Goal: Entertainment & Leisure: Consume media (video, audio)

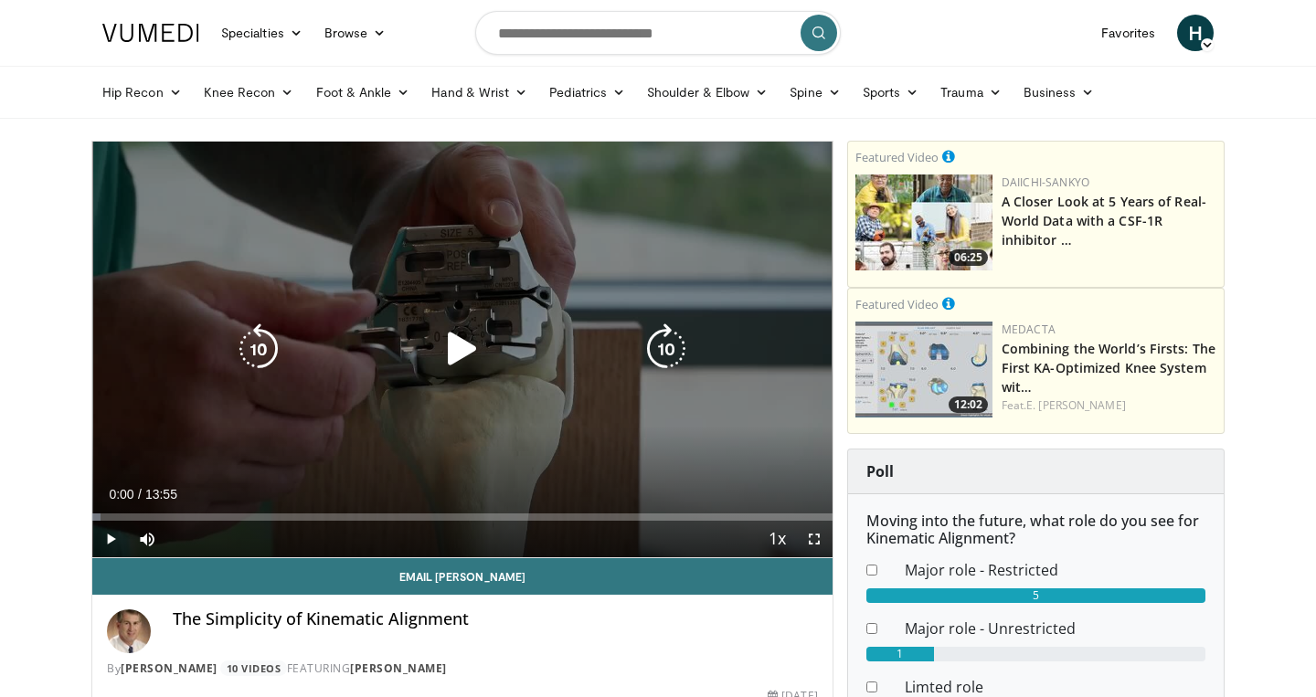
click at [477, 340] on icon "Video Player" at bounding box center [462, 349] width 51 height 51
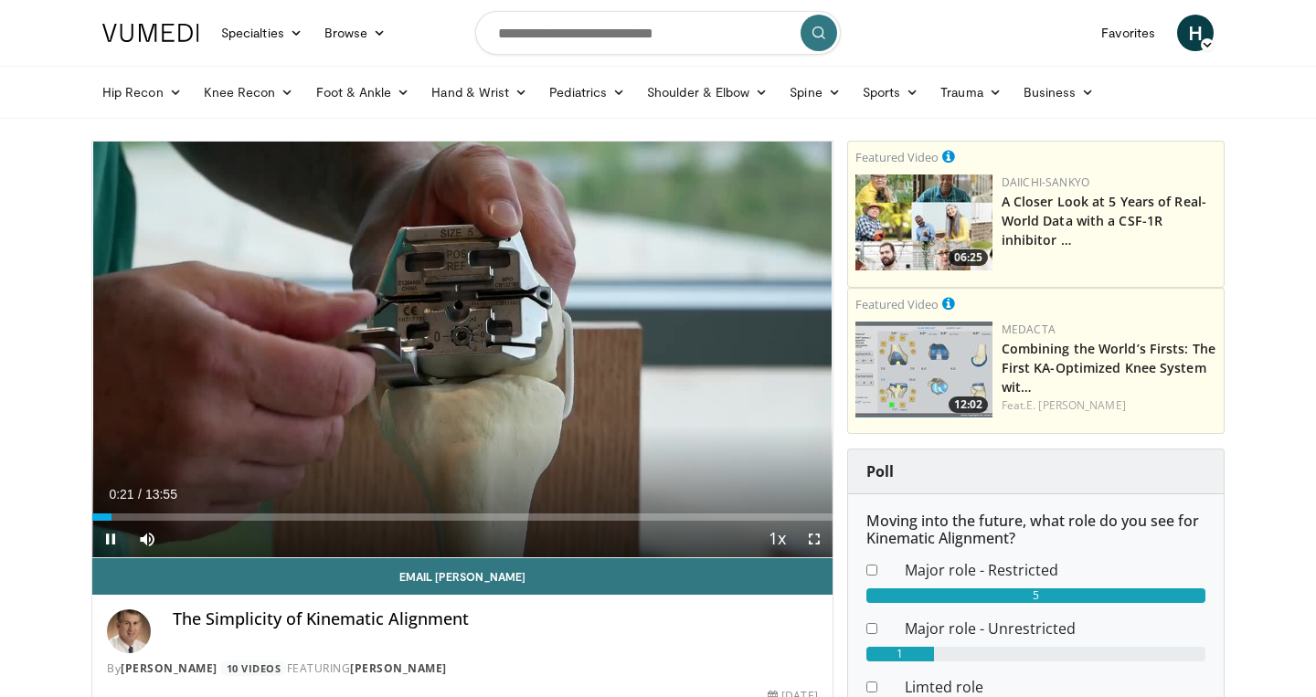
click at [813, 539] on span "Video Player" at bounding box center [814, 539] width 37 height 37
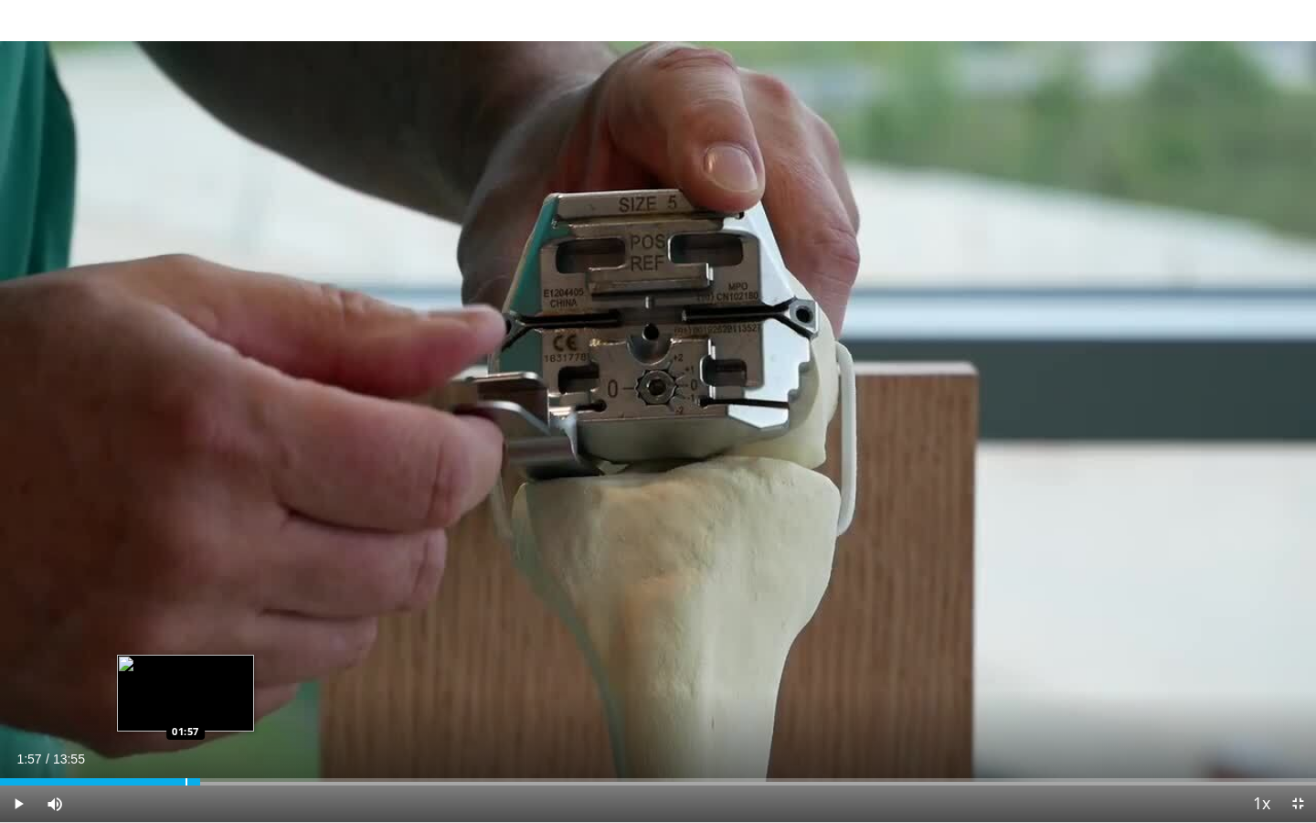
click at [186, 697] on div "Progress Bar" at bounding box center [187, 781] width 2 height 7
click at [152, 697] on div "Progress Bar" at bounding box center [153, 781] width 2 height 7
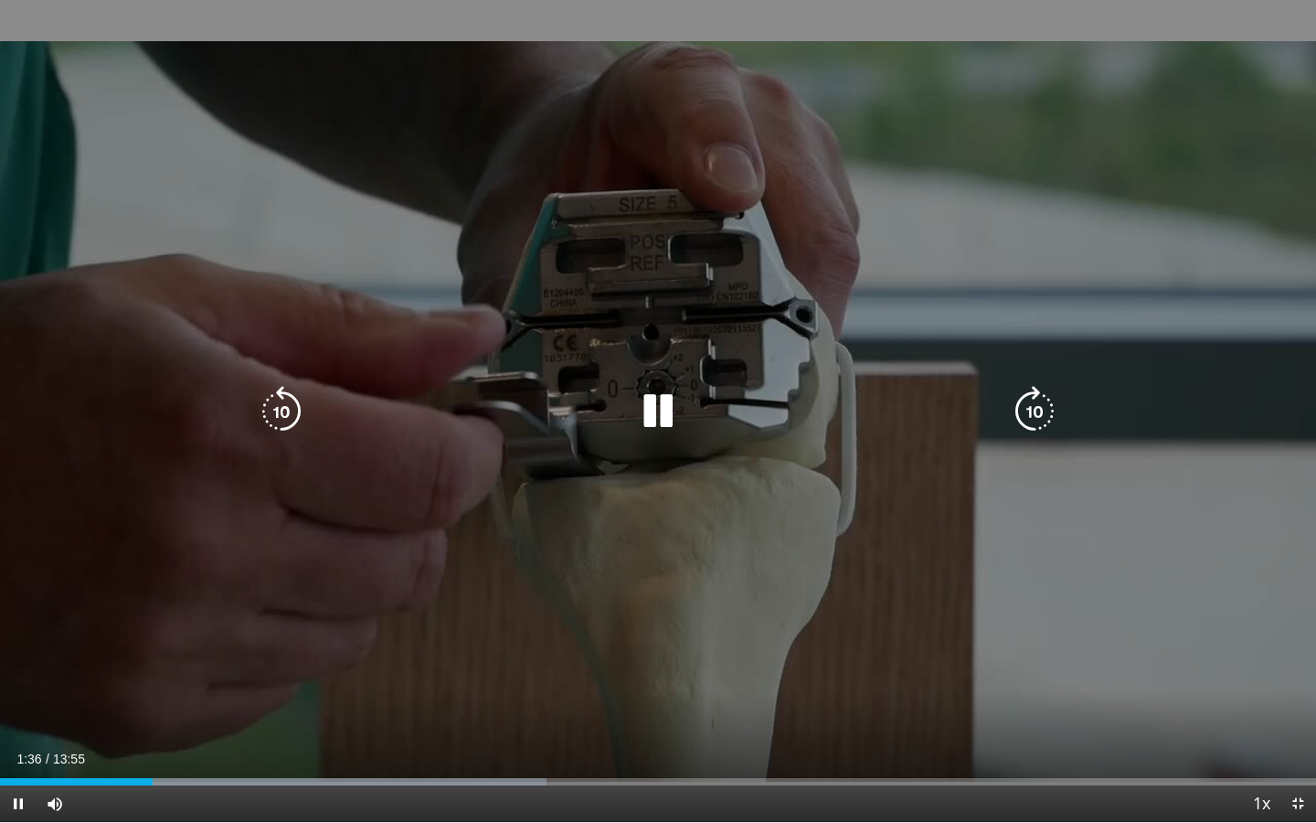
click at [410, 590] on div "10 seconds Tap to unmute" at bounding box center [658, 411] width 1316 height 822
click at [463, 520] on div "10 seconds Tap to unmute" at bounding box center [658, 411] width 1316 height 822
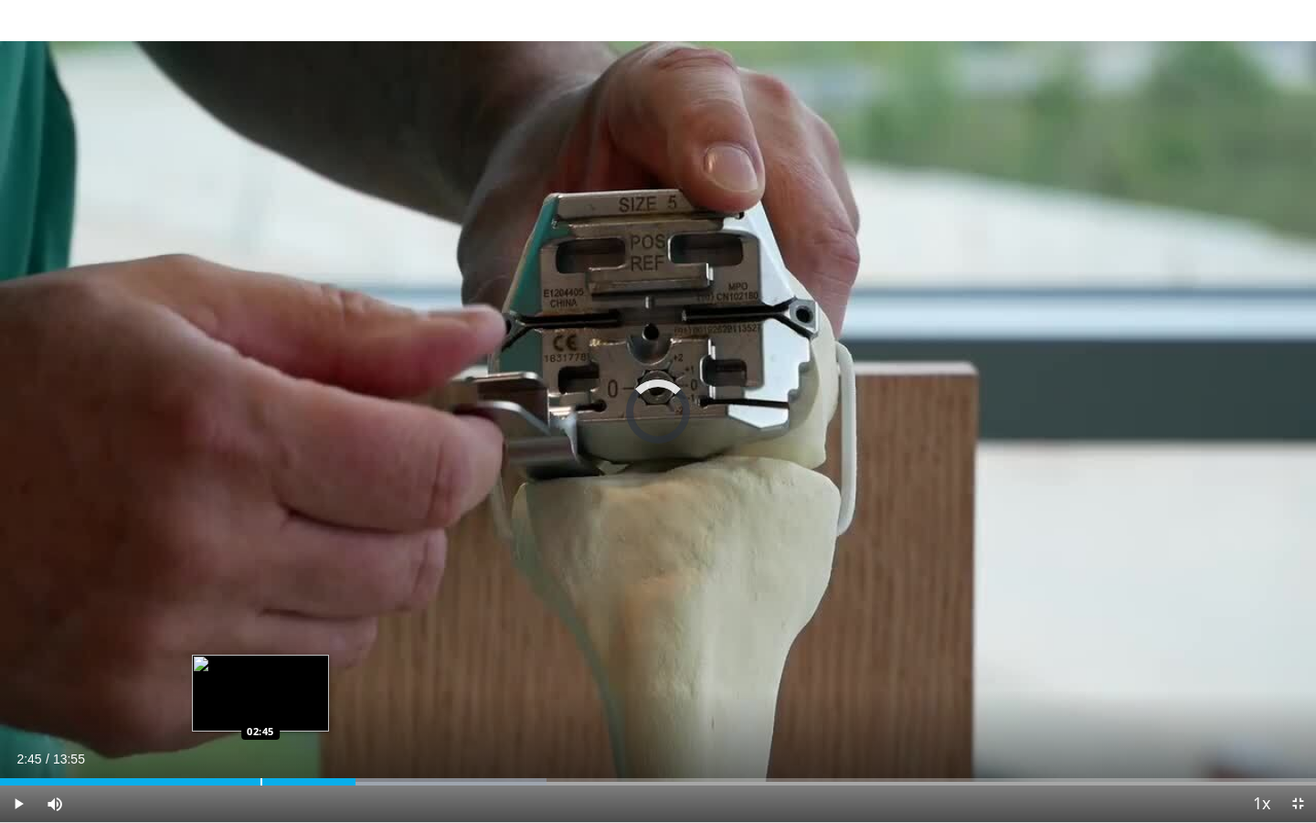
click at [261, 697] on div "Progress Bar" at bounding box center [262, 781] width 2 height 7
click at [245, 697] on div "Progress Bar" at bounding box center [246, 781] width 2 height 7
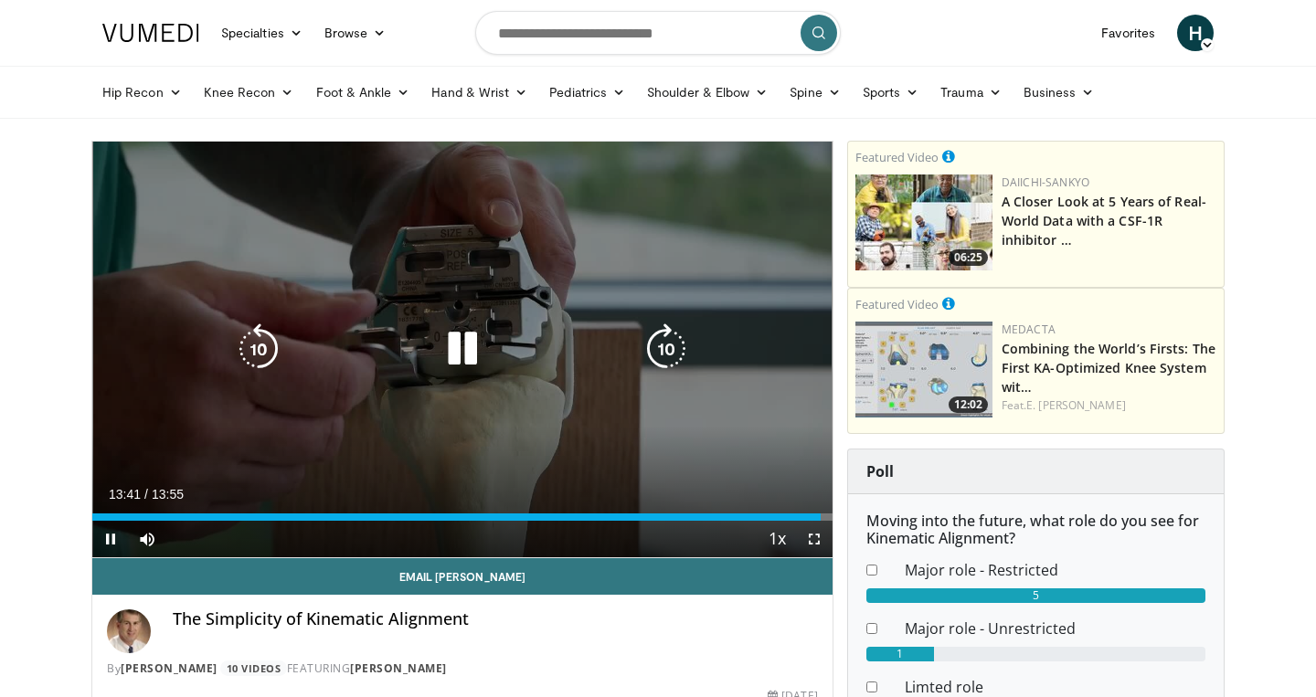
click at [470, 356] on icon "Video Player" at bounding box center [462, 349] width 51 height 51
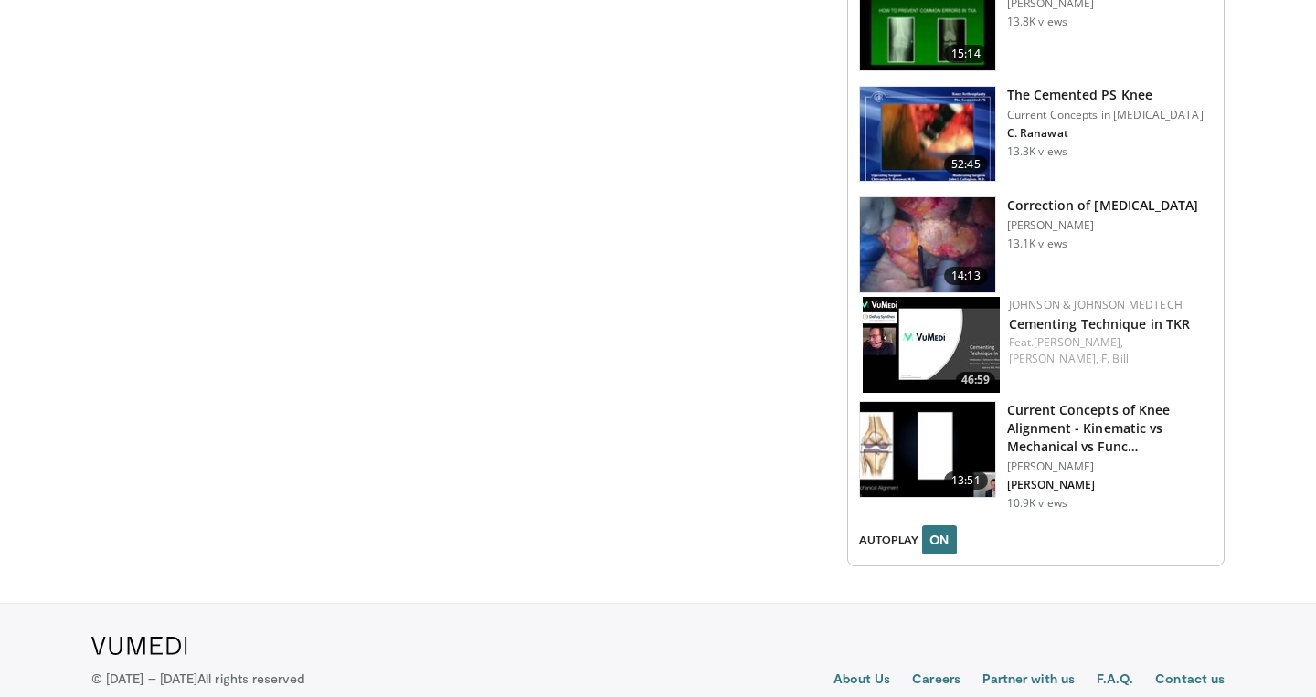
scroll to position [2570, 0]
click at [910, 414] on img at bounding box center [927, 448] width 135 height 95
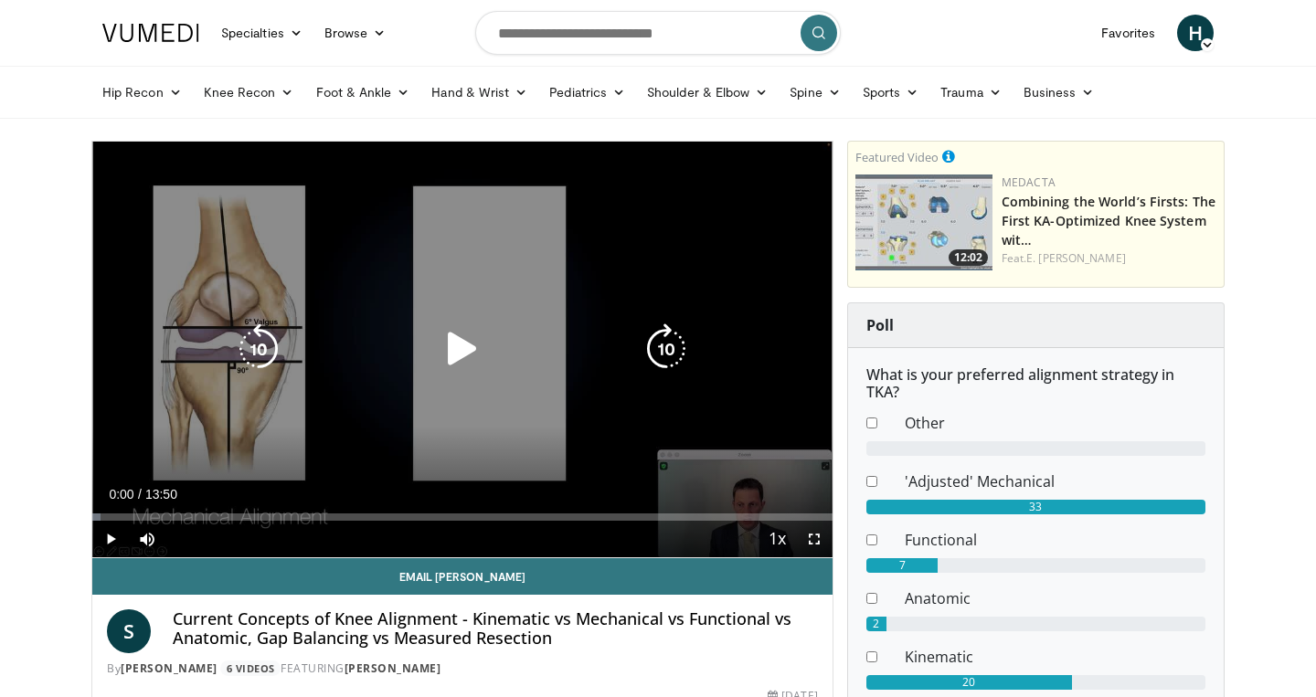
click at [681, 326] on icon "Video Player" at bounding box center [666, 349] width 51 height 51
click at [474, 334] on icon "Video Player" at bounding box center [462, 349] width 51 height 51
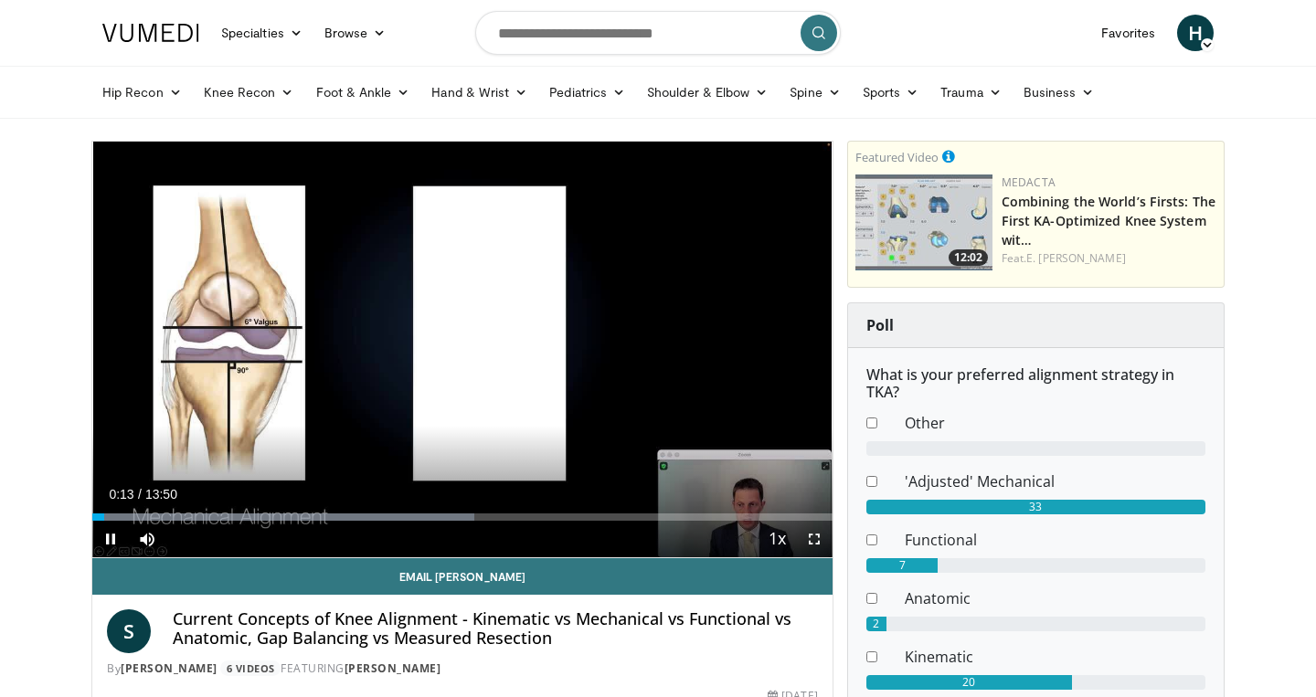
click at [815, 538] on span "Video Player" at bounding box center [814, 539] width 37 height 37
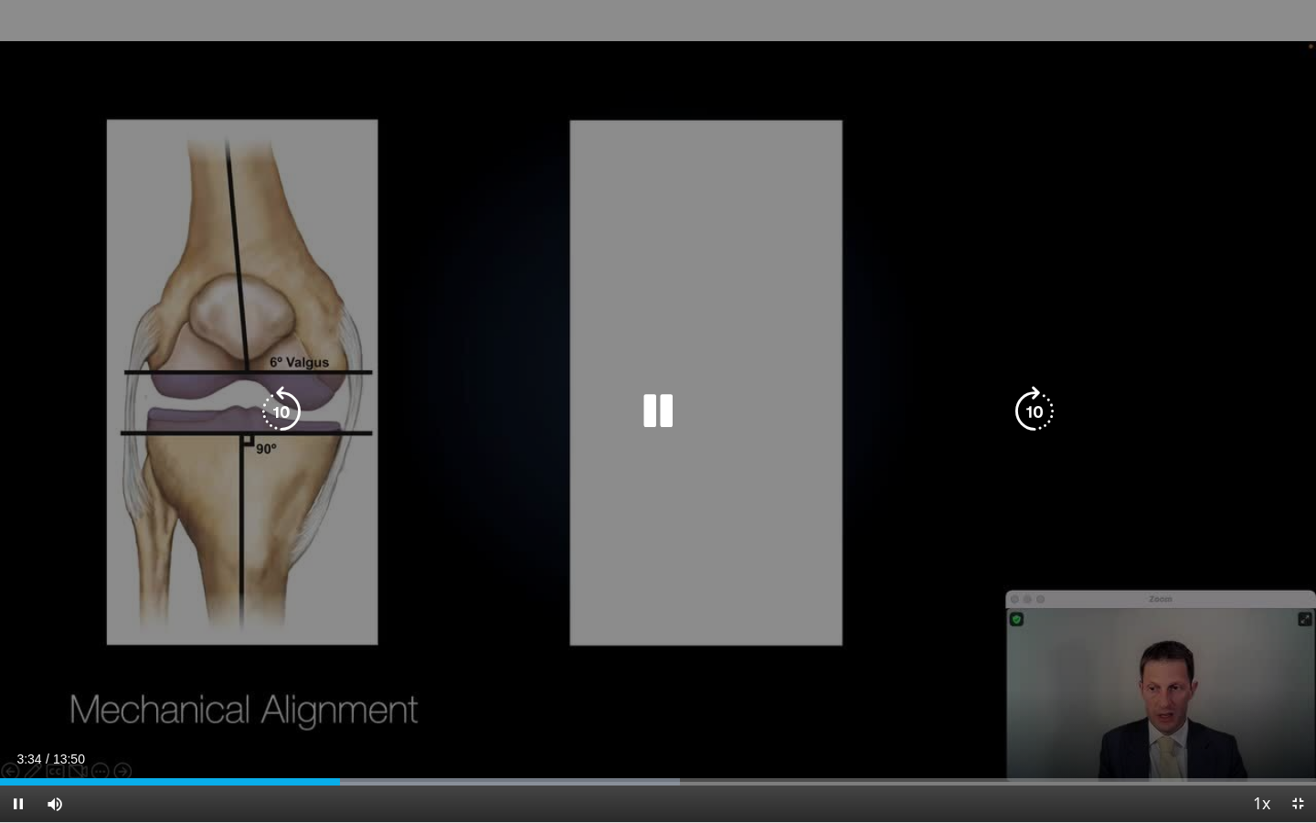
click at [785, 322] on div "10 seconds Tap to unmute" at bounding box center [658, 411] width 1316 height 822
click at [784, 358] on div "10 seconds Tap to unmute" at bounding box center [658, 411] width 1316 height 822
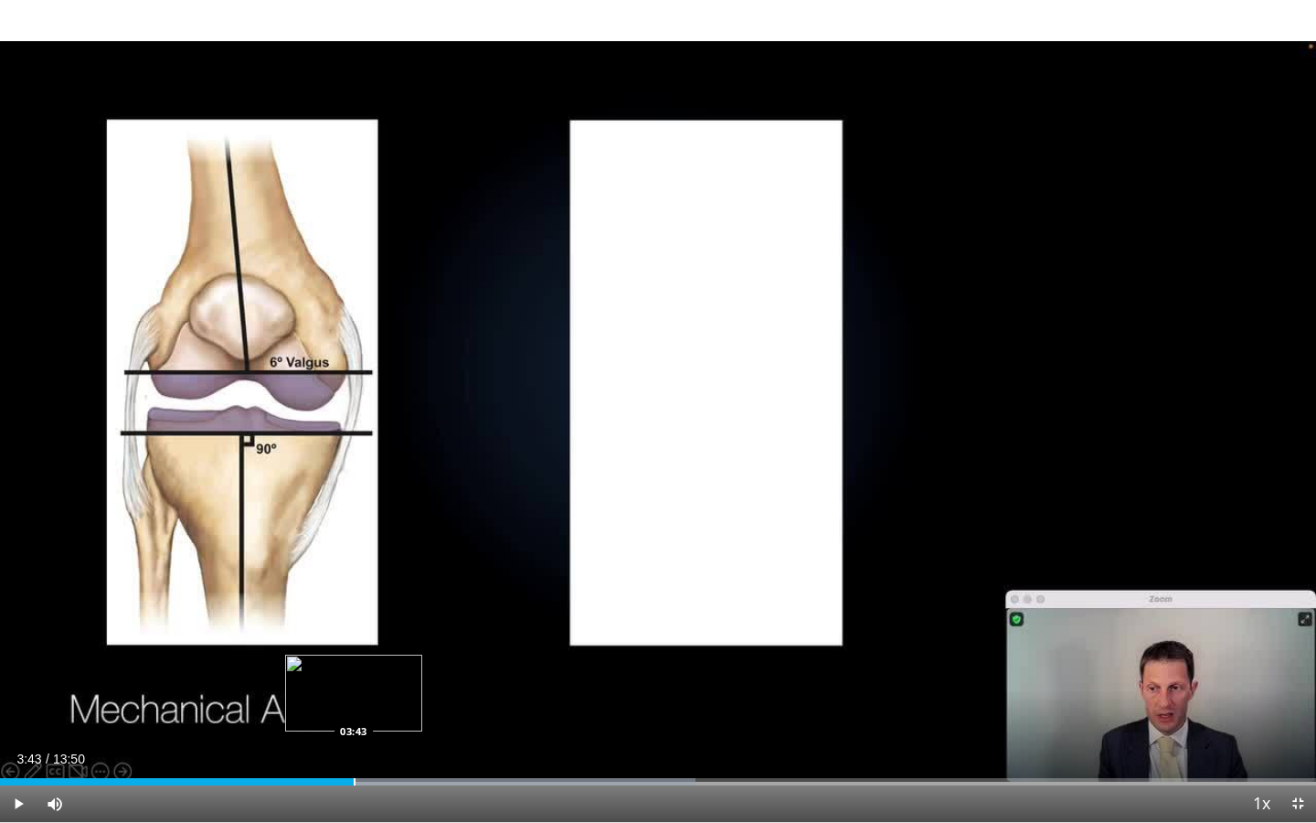
click at [354, 697] on div "Progress Bar" at bounding box center [355, 781] width 2 height 7
click at [320, 697] on div "Progress Bar" at bounding box center [321, 781] width 2 height 7
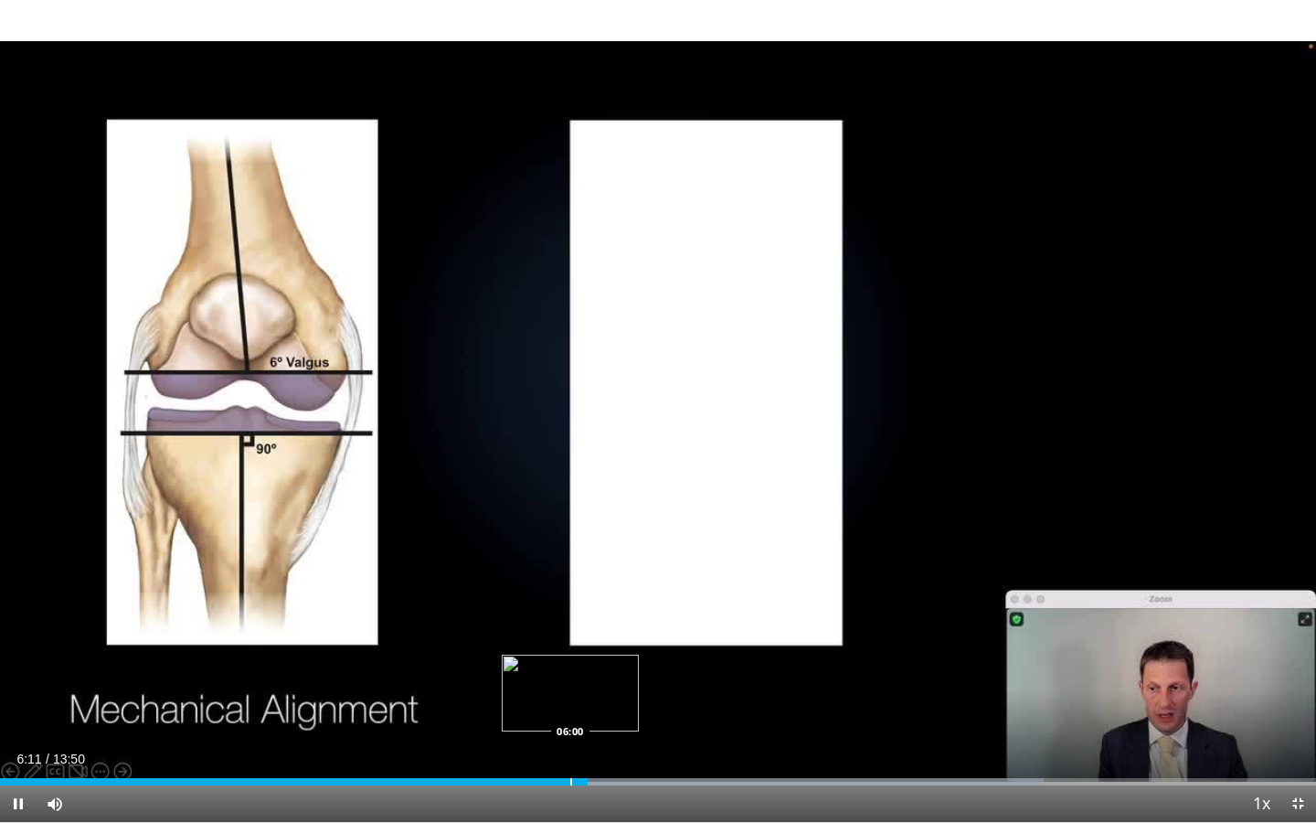
click at [570, 697] on div "Progress Bar" at bounding box center [571, 781] width 2 height 7
click at [543, 697] on div "Progress Bar" at bounding box center [544, 781] width 2 height 7
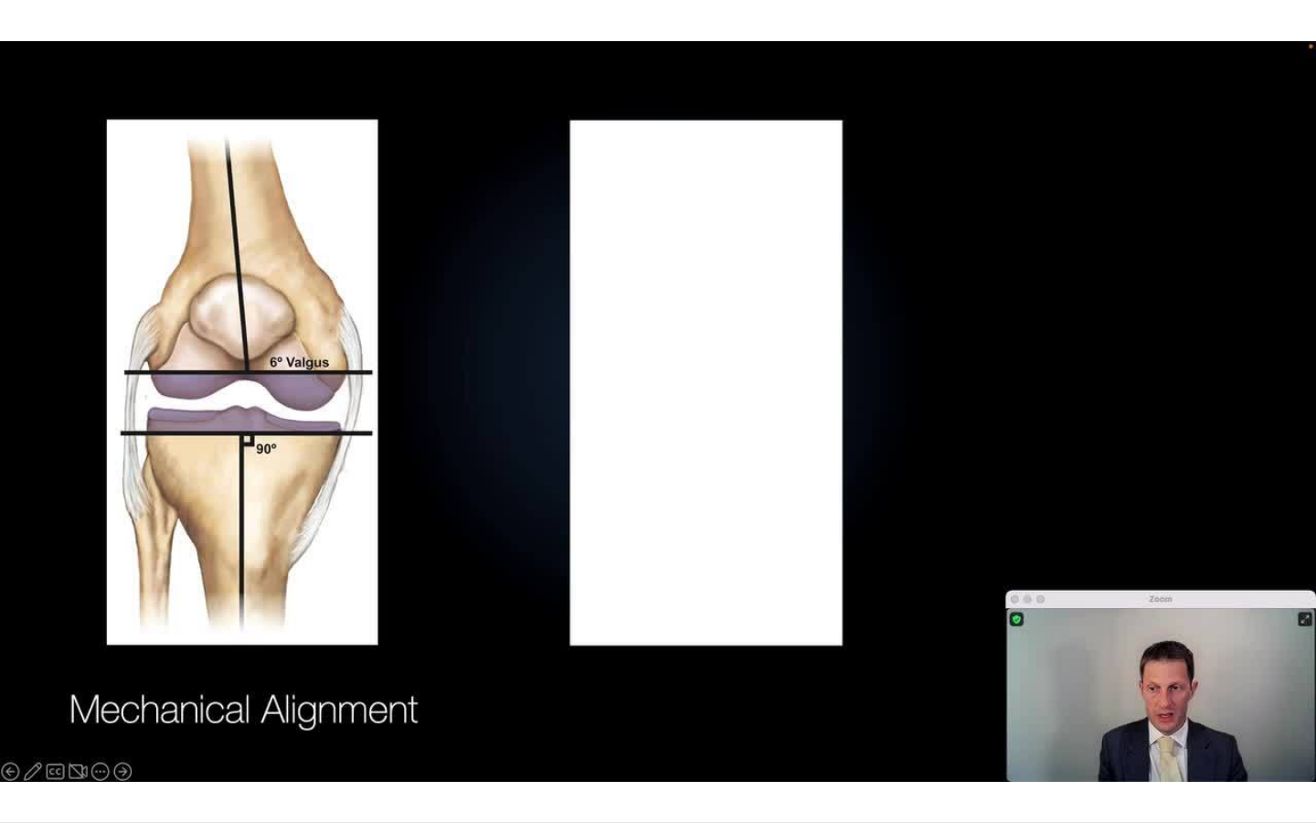
click at [952, 687] on div "10 seconds Tap to unmute" at bounding box center [658, 411] width 1316 height 822
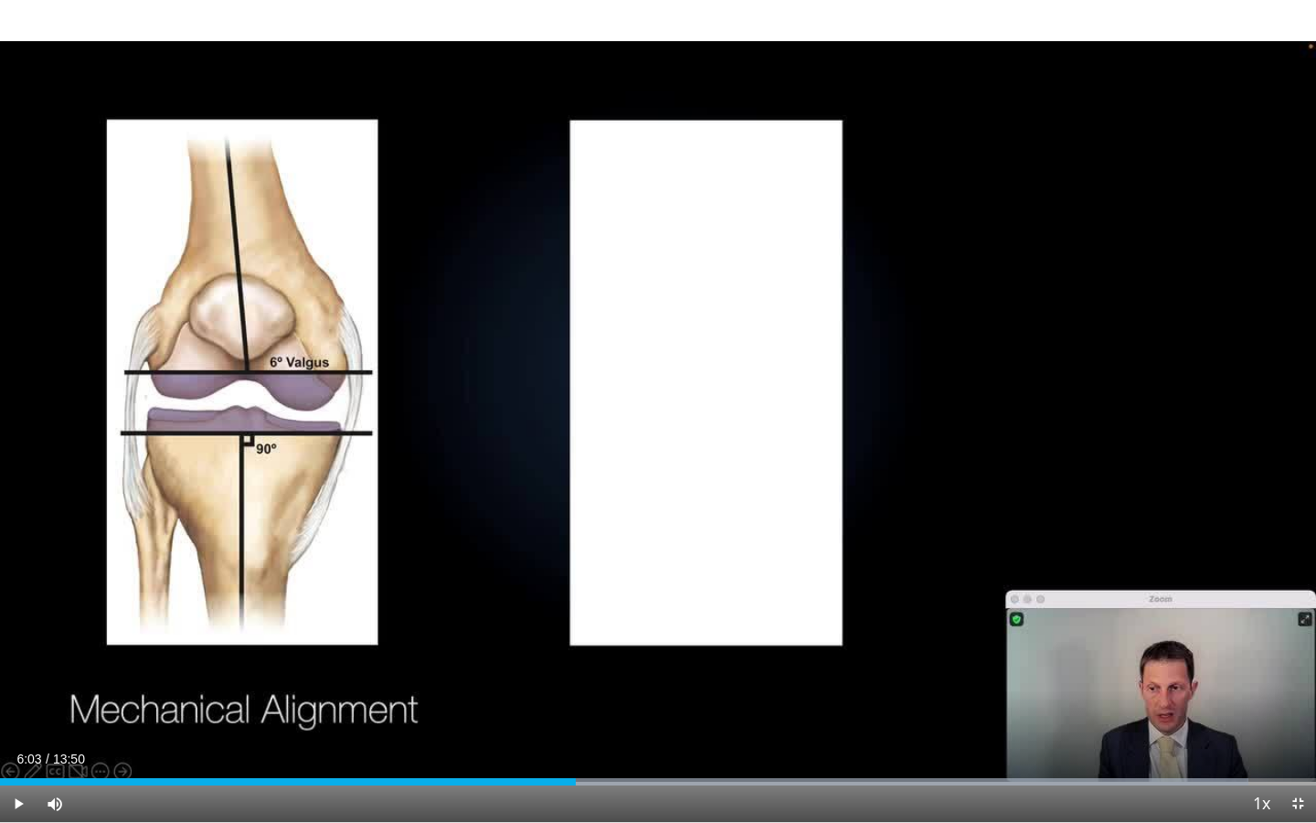
click at [952, 687] on div "10 seconds Tap to unmute" at bounding box center [658, 411] width 1316 height 822
click at [632, 697] on div "Current Time 6:09 / Duration 13:50 Pause Skip Backward Skip Forward Mute Loaded…" at bounding box center [658, 803] width 1316 height 37
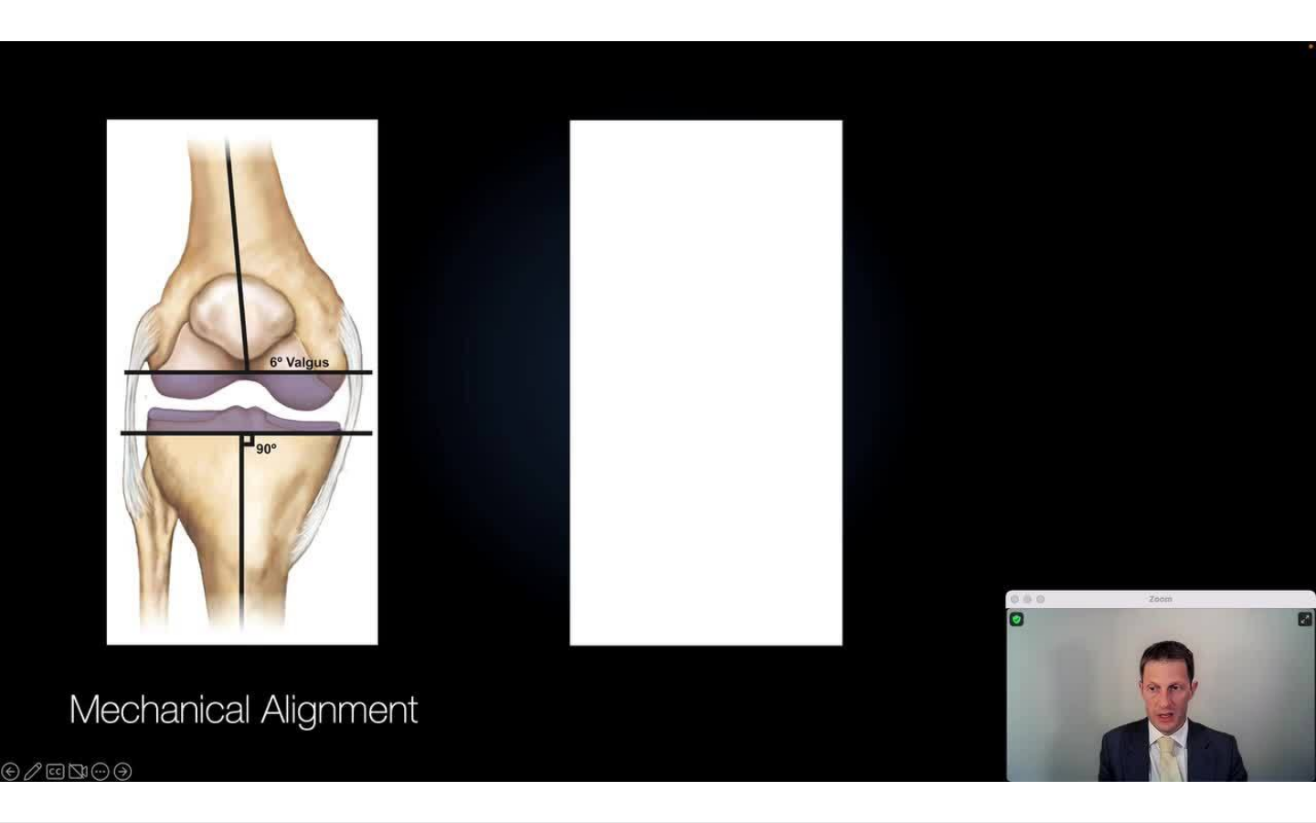
click at [632, 697] on div "10 seconds Tap to unmute" at bounding box center [658, 411] width 1316 height 822
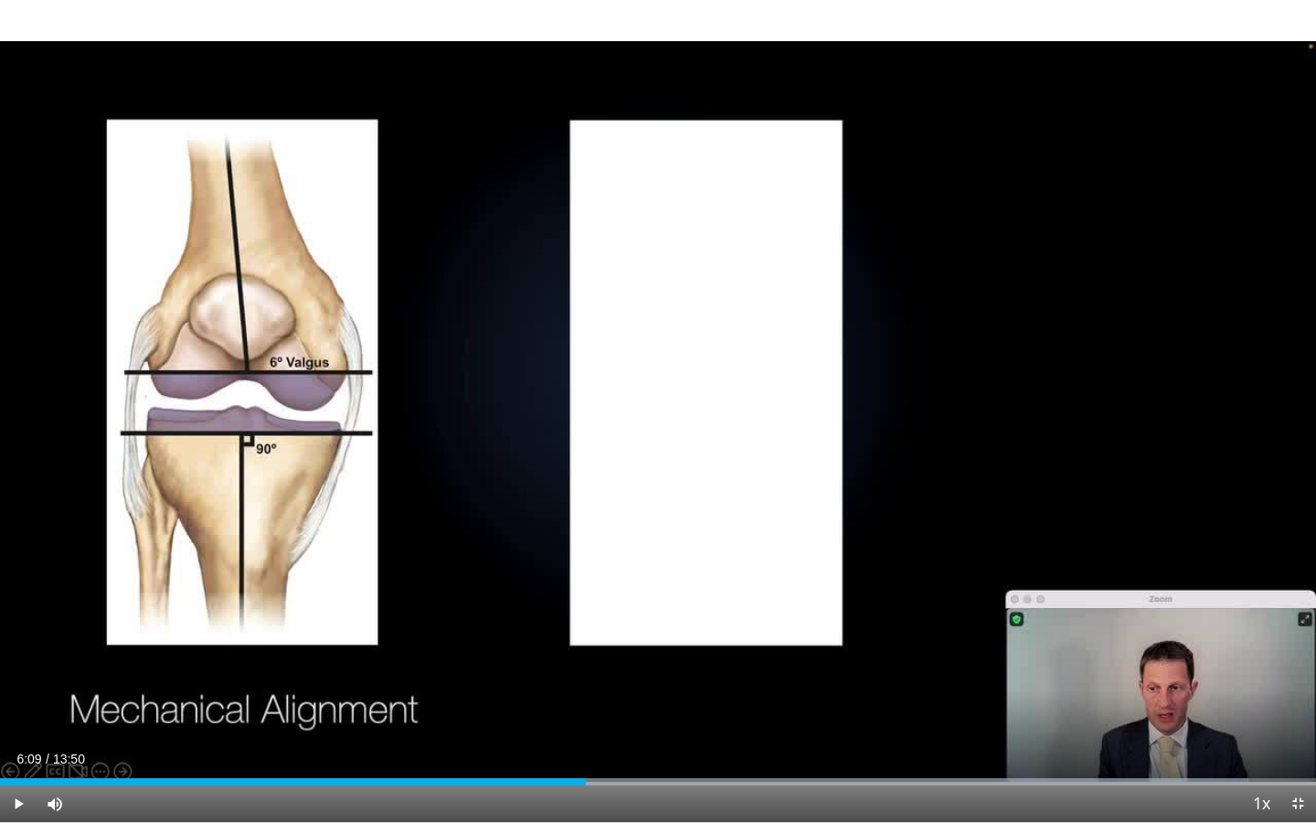
click at [559, 697] on div "Progress Bar" at bounding box center [560, 781] width 2 height 7
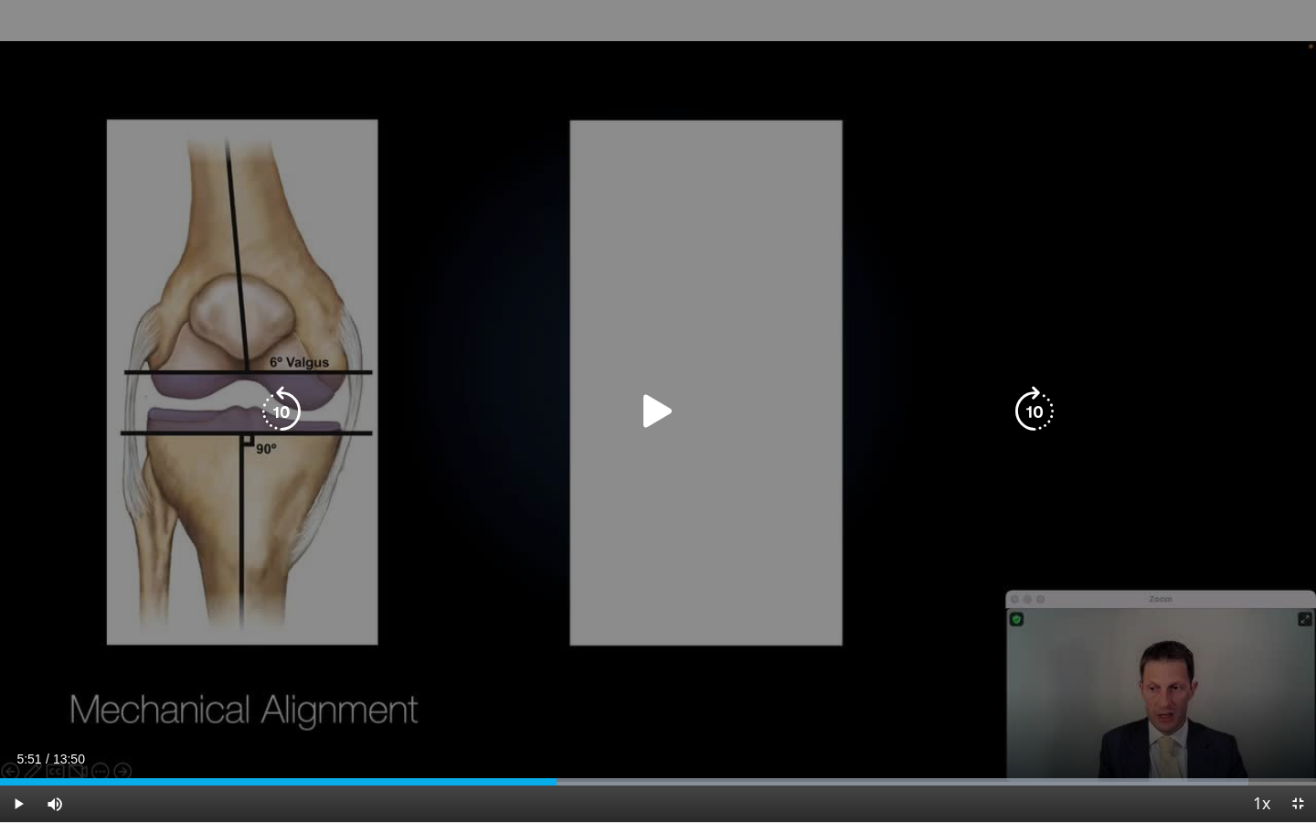
click at [733, 649] on div "10 seconds Tap to unmute" at bounding box center [658, 411] width 1316 height 822
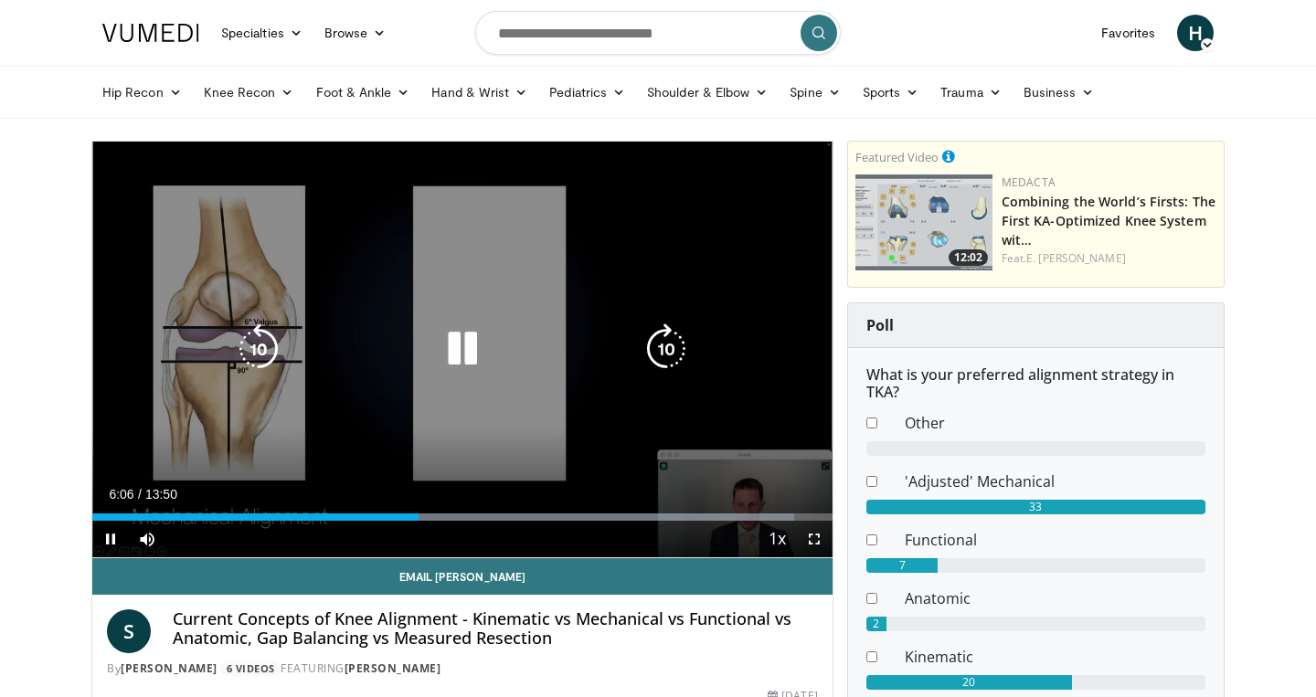
click at [554, 483] on div "10 seconds Tap to unmute" at bounding box center [462, 350] width 740 height 416
click at [593, 394] on div "10 seconds Tap to unmute" at bounding box center [462, 350] width 740 height 416
click at [444, 452] on div "10 seconds Tap to unmute" at bounding box center [462, 350] width 740 height 416
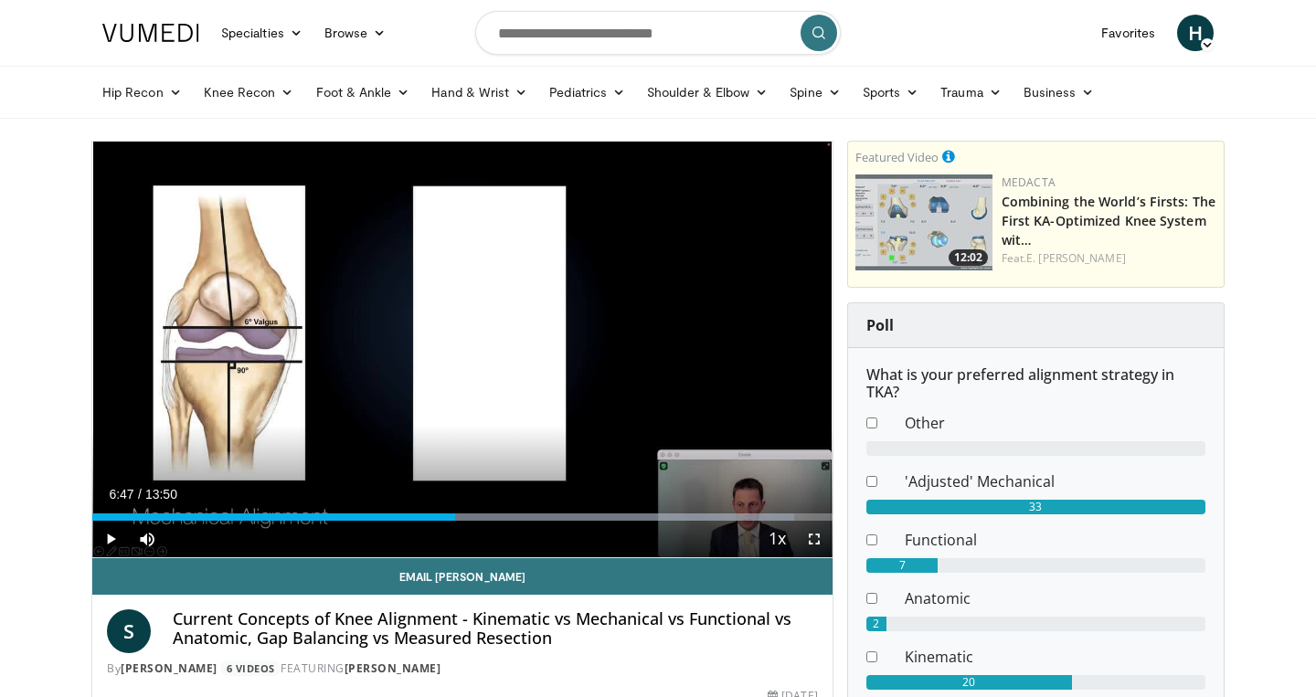
click at [824, 532] on span "Video Player" at bounding box center [814, 539] width 37 height 37
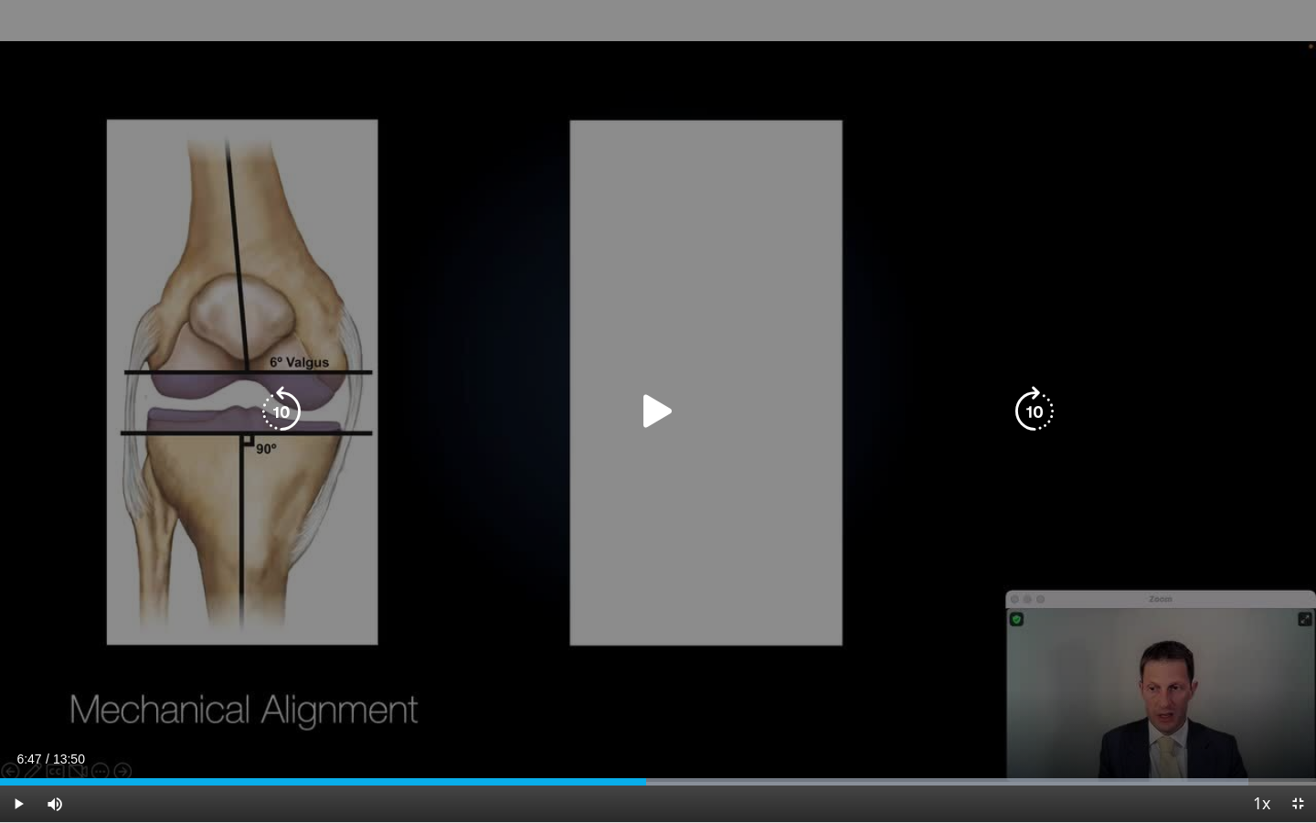
click at [905, 233] on div "10 seconds Tap to unmute" at bounding box center [658, 411] width 1316 height 822
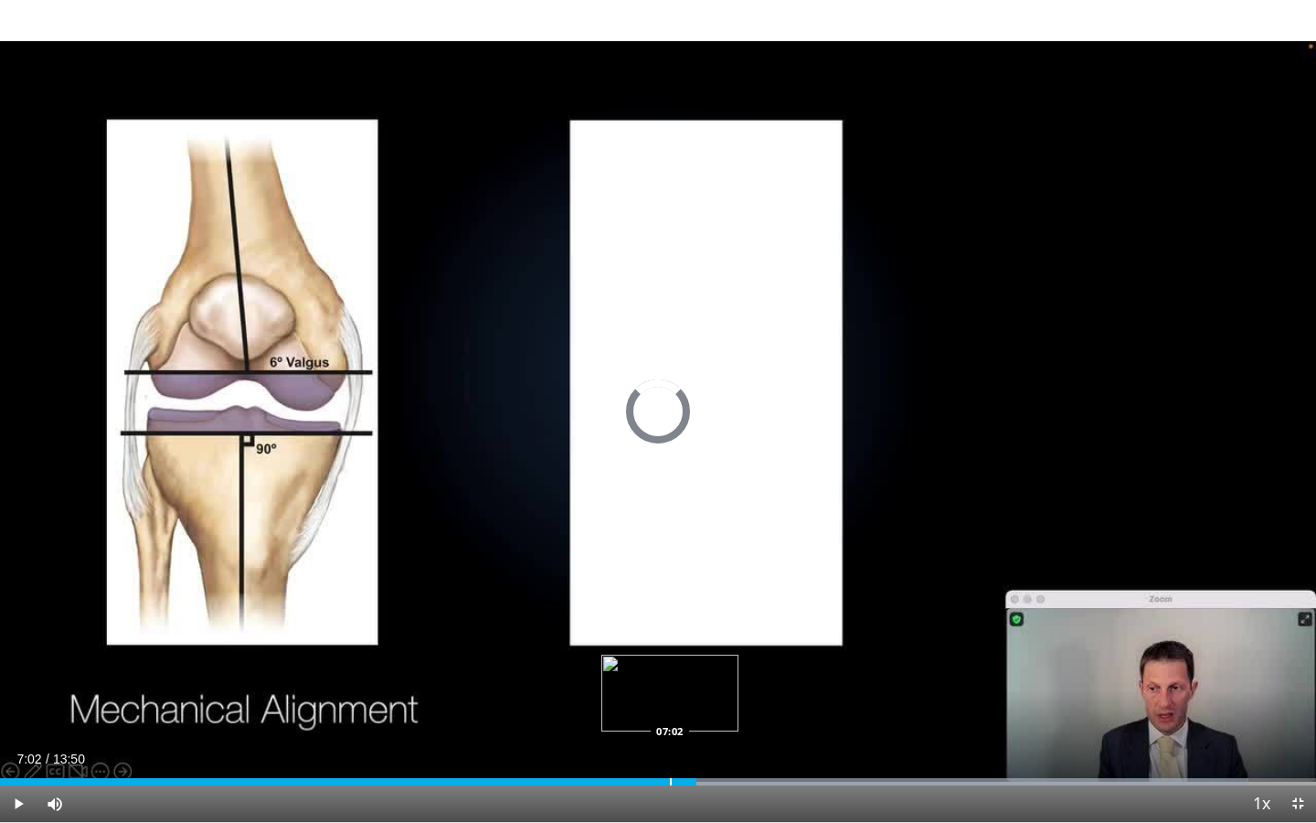
click at [670, 697] on div "Progress Bar" at bounding box center [671, 781] width 2 height 7
click at [654, 697] on div "Progress Bar" at bounding box center [655, 781] width 2 height 7
click at [611, 697] on div "Progress Bar" at bounding box center [612, 781] width 2 height 7
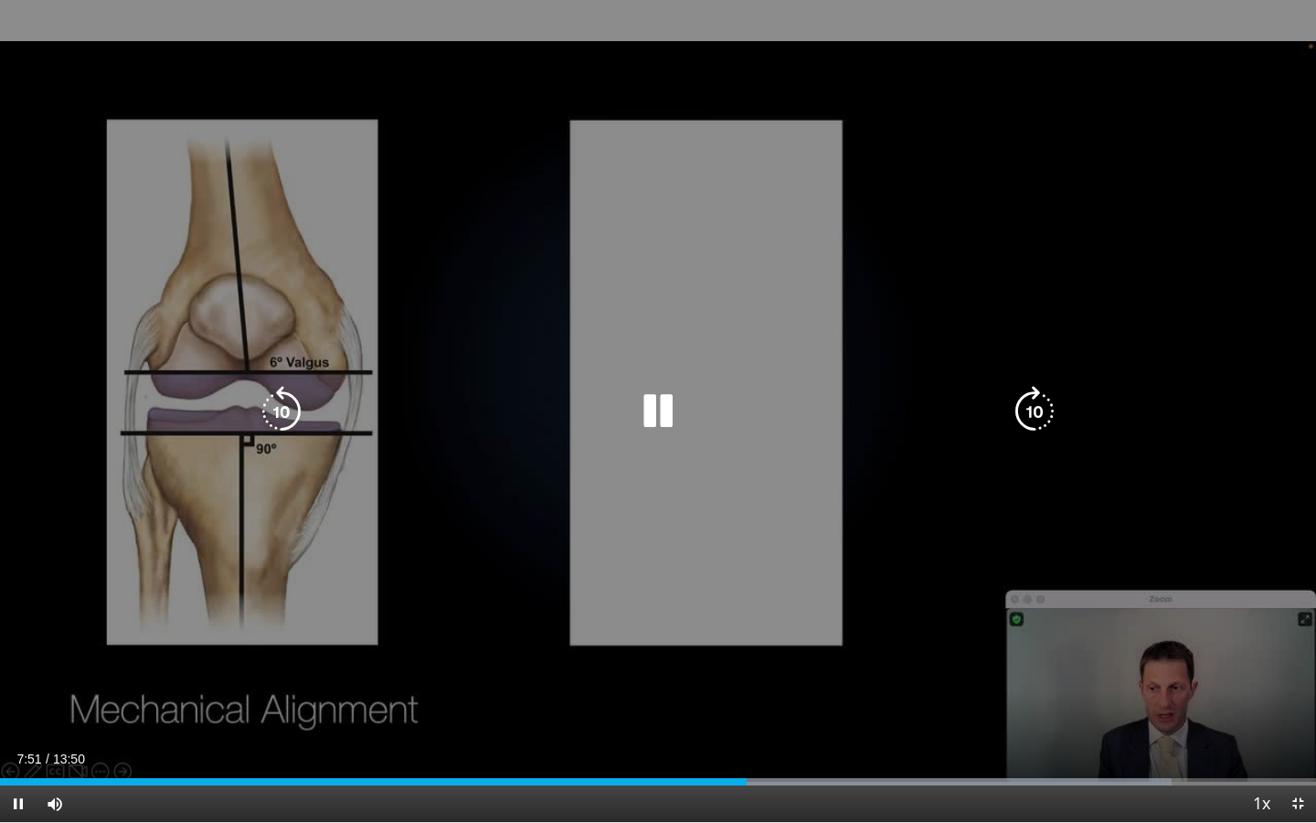
click at [787, 687] on div "10 seconds Tap to unmute" at bounding box center [658, 411] width 1316 height 822
click at [714, 601] on div "10 seconds Tap to unmute" at bounding box center [658, 411] width 1316 height 822
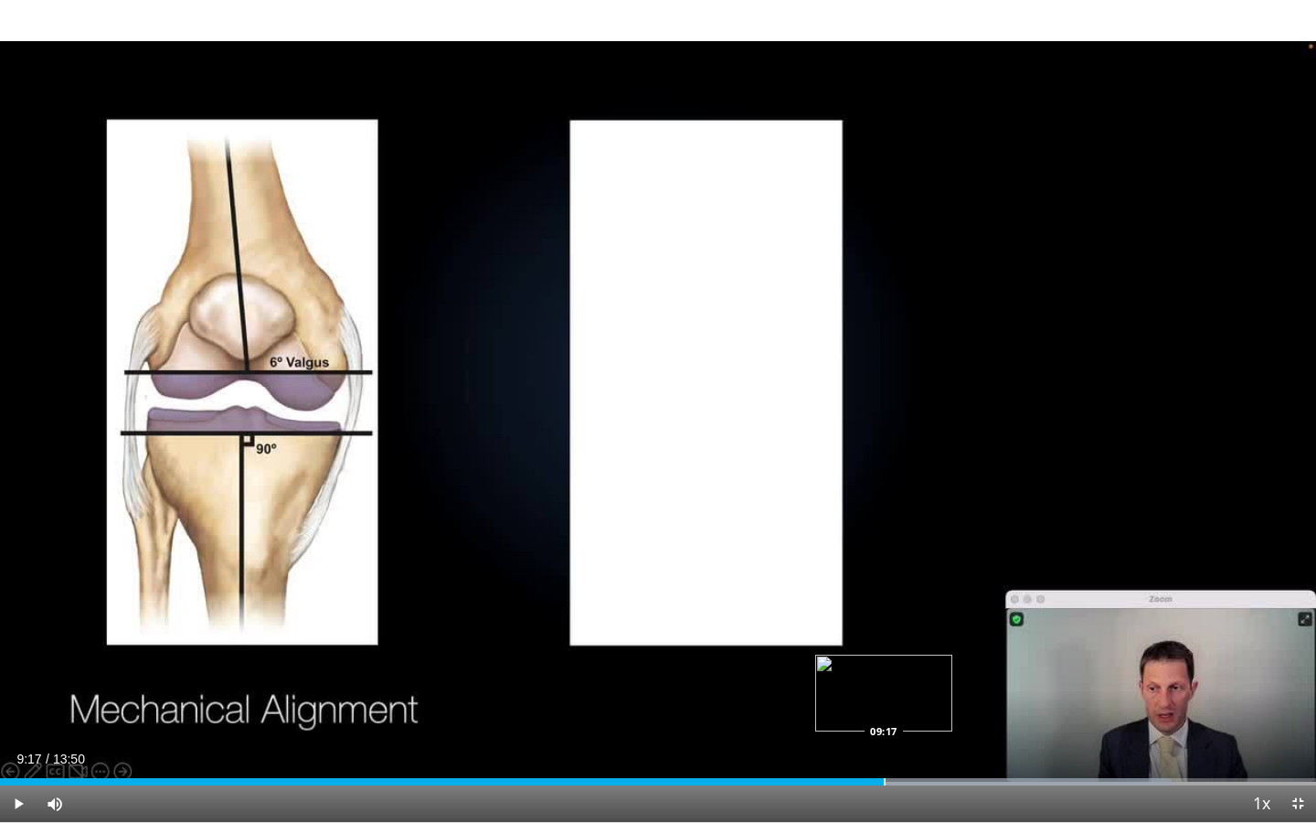
click at [884, 697] on div "Progress Bar" at bounding box center [885, 781] width 2 height 7
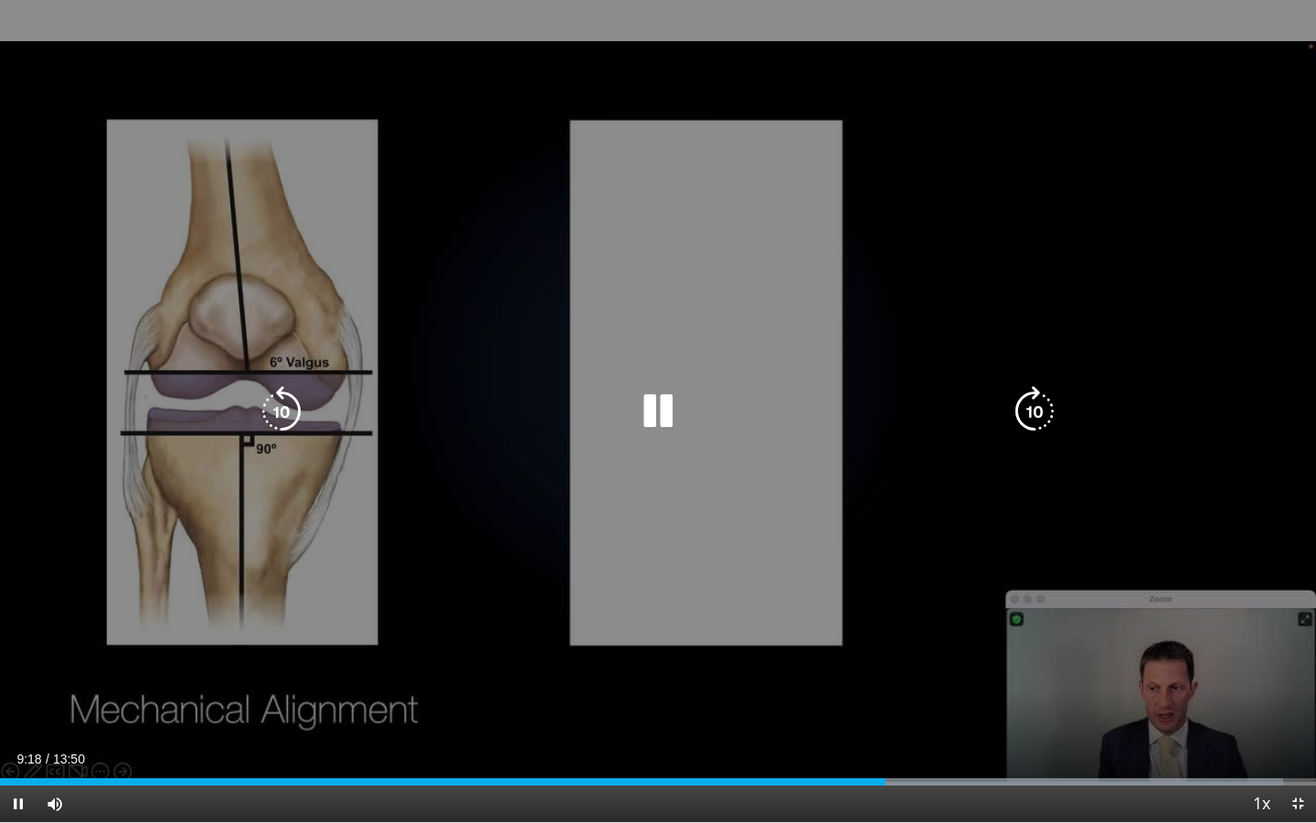
click at [722, 583] on div "10 seconds Tap to unmute" at bounding box center [658, 411] width 1316 height 822
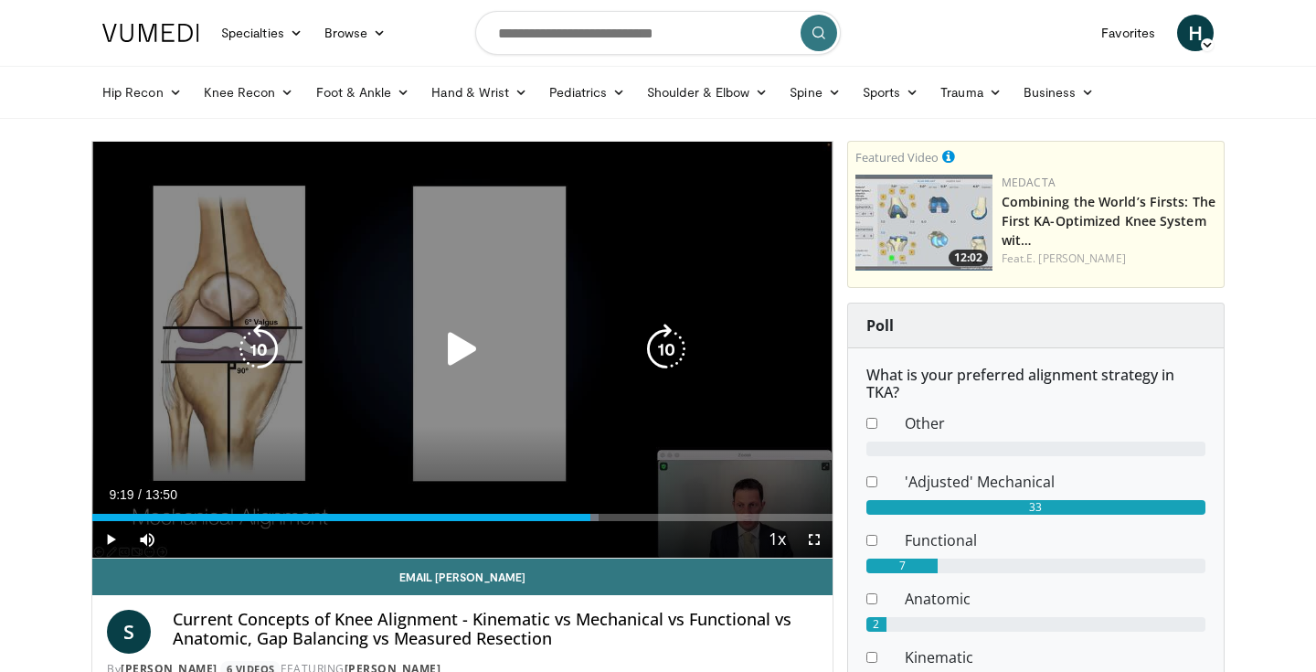
click at [467, 353] on icon "Video Player" at bounding box center [462, 349] width 51 height 51
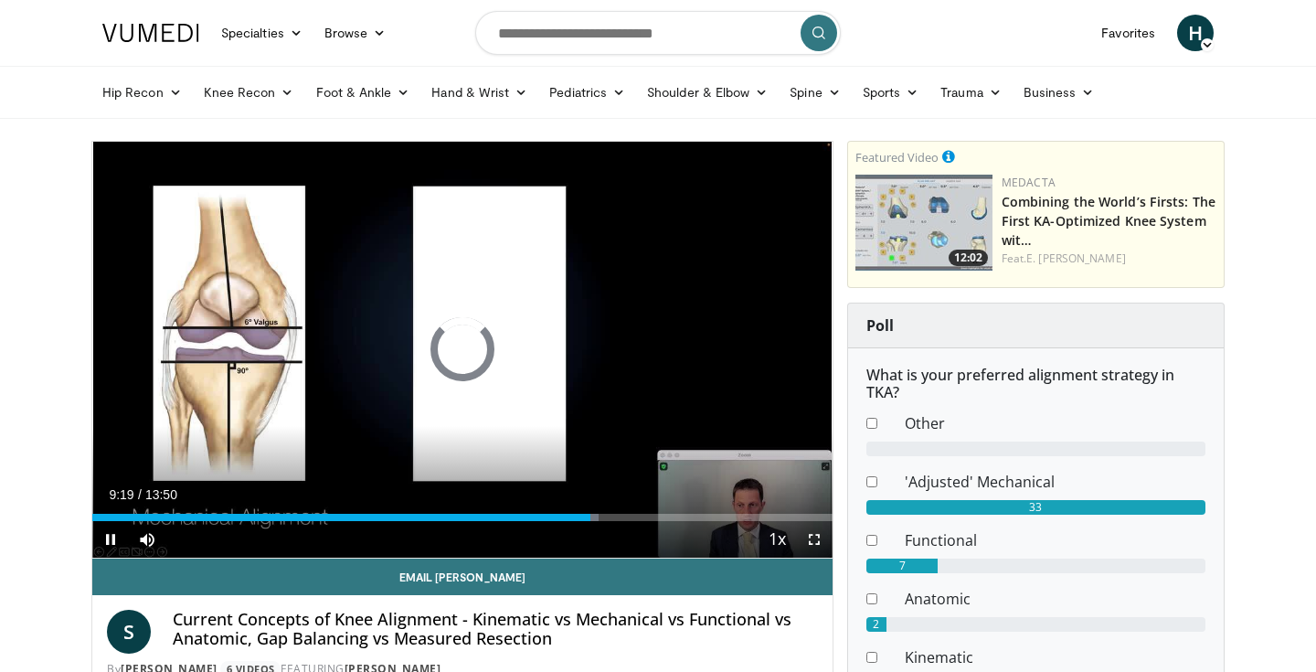
click at [814, 547] on span "Video Player" at bounding box center [814, 539] width 37 height 37
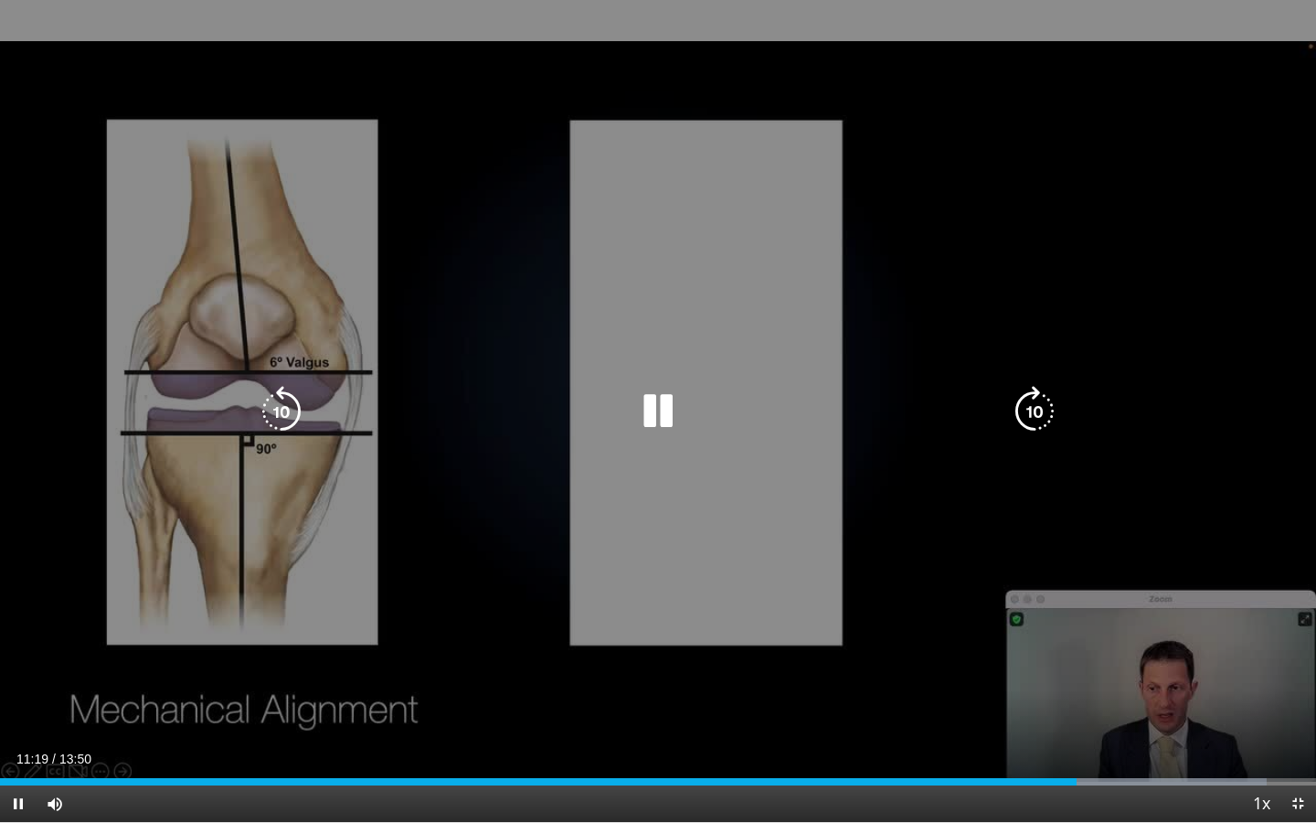
click at [774, 690] on div "10 seconds Tap to unmute" at bounding box center [658, 411] width 1316 height 822
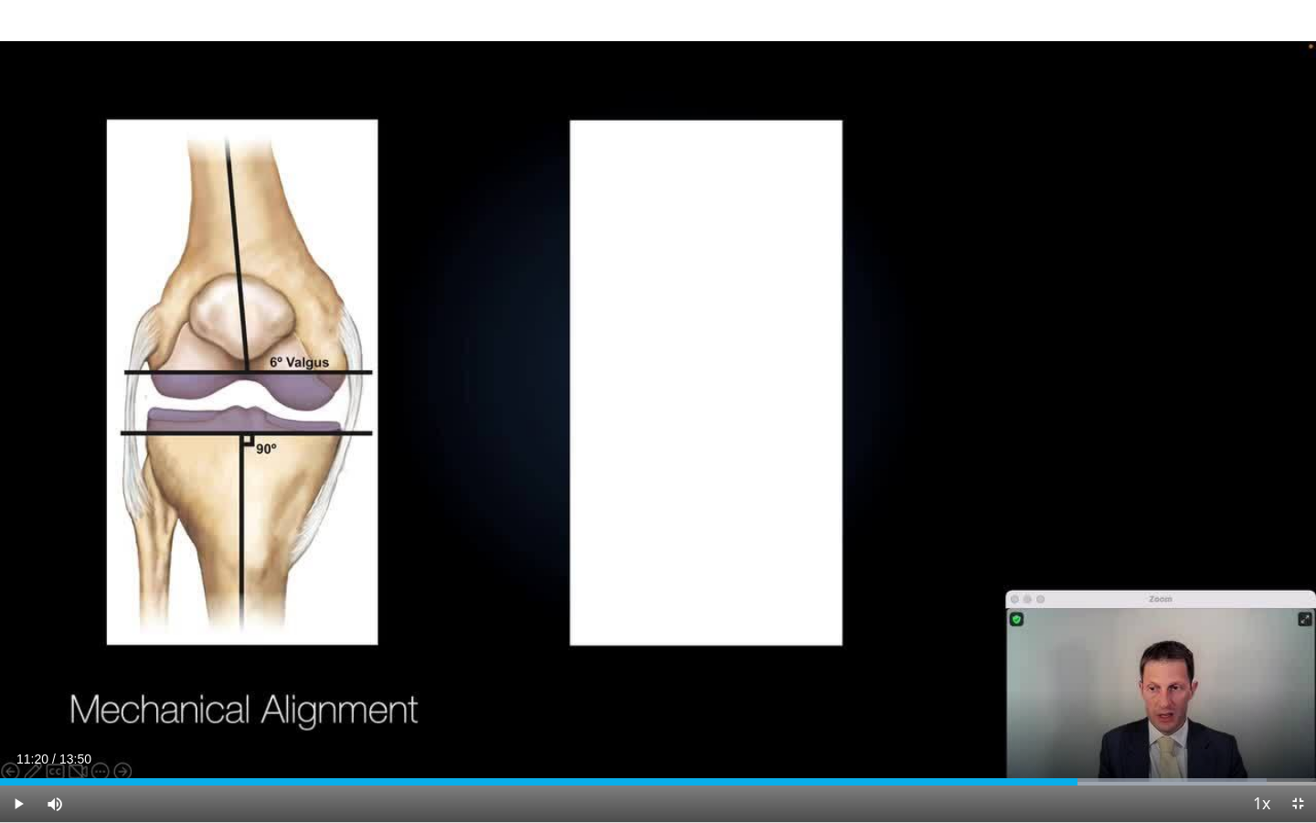
click at [1042, 295] on div "10 seconds Tap to unmute" at bounding box center [658, 411] width 1316 height 822
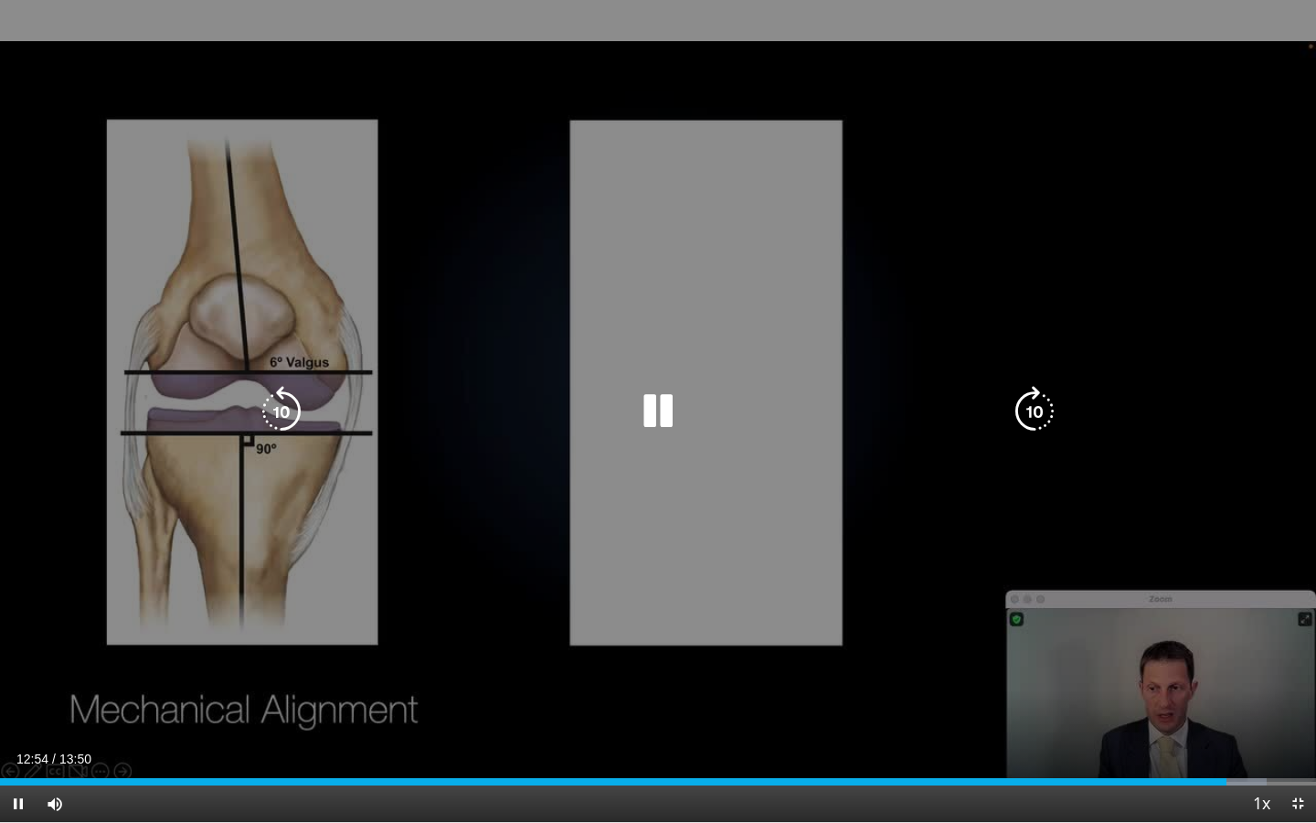
click at [692, 510] on div "10 seconds Tap to unmute" at bounding box center [658, 411] width 1316 height 822
click at [703, 547] on div "10 seconds Tap to unmute" at bounding box center [658, 411] width 1316 height 822
